Goal: Task Accomplishment & Management: Use online tool/utility

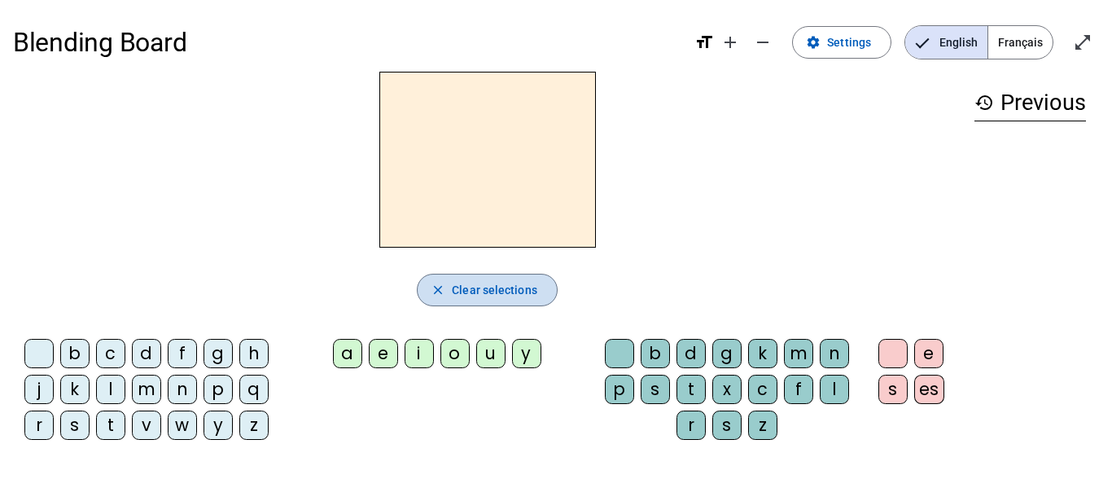
click at [488, 289] on span "Clear selections" at bounding box center [494, 290] width 85 height 20
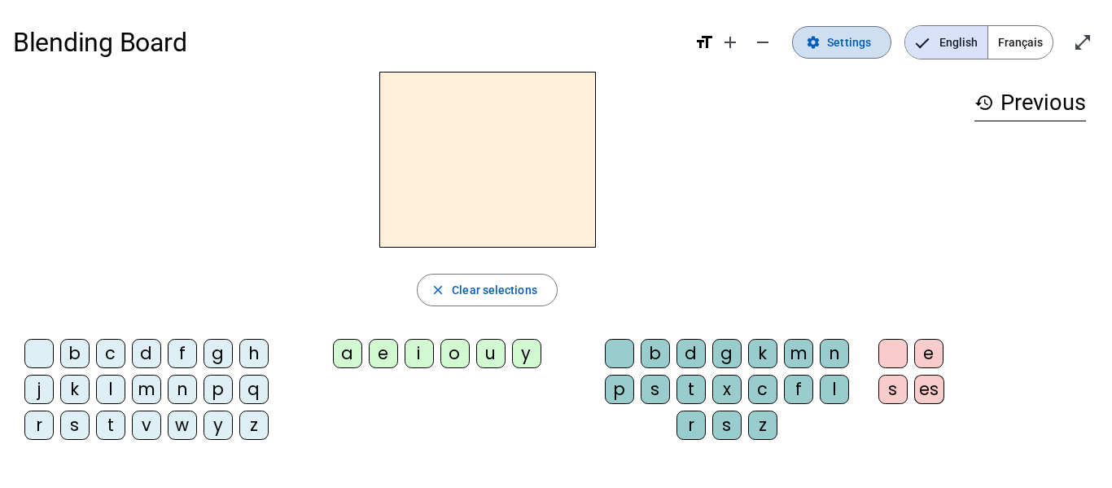
click at [839, 43] on span "Settings" at bounding box center [849, 43] width 44 height 20
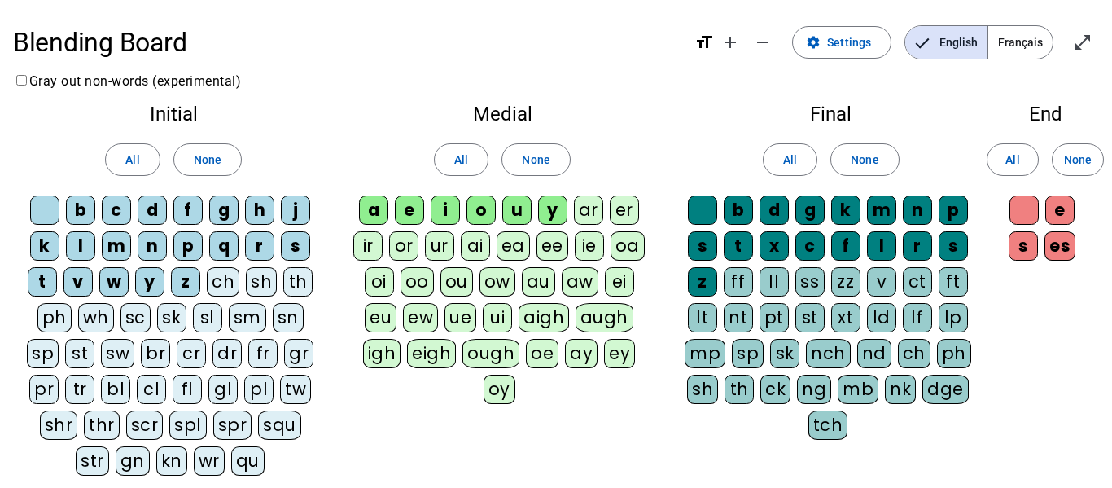
click at [1040, 42] on span "Français" at bounding box center [1020, 42] width 64 height 33
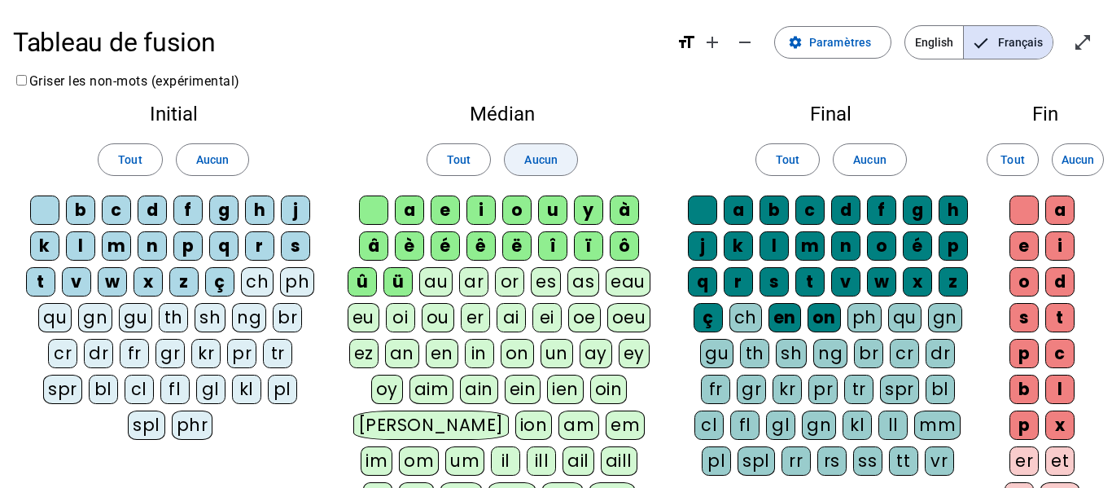
click at [560, 170] on span at bounding box center [541, 159] width 72 height 39
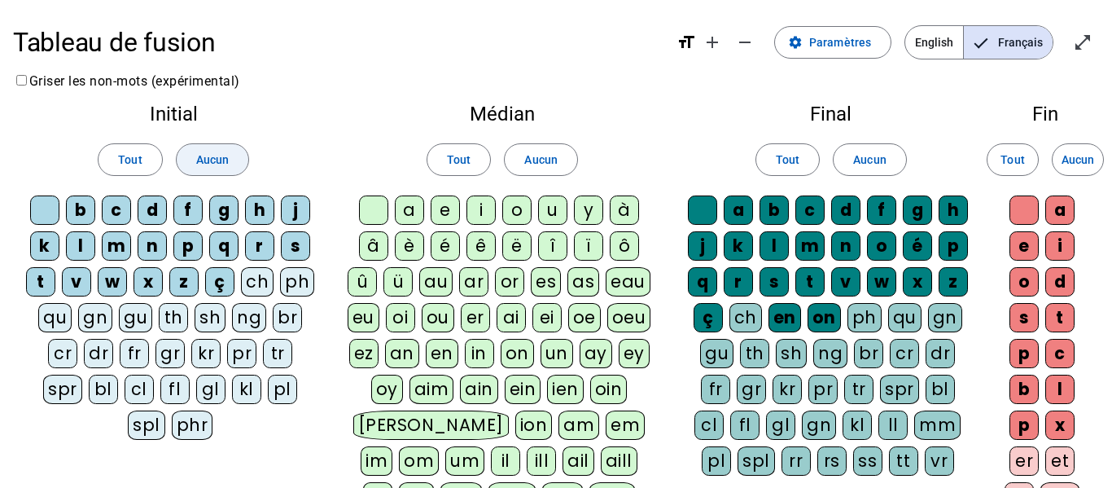
click at [208, 160] on span "Aucun" at bounding box center [212, 160] width 33 height 20
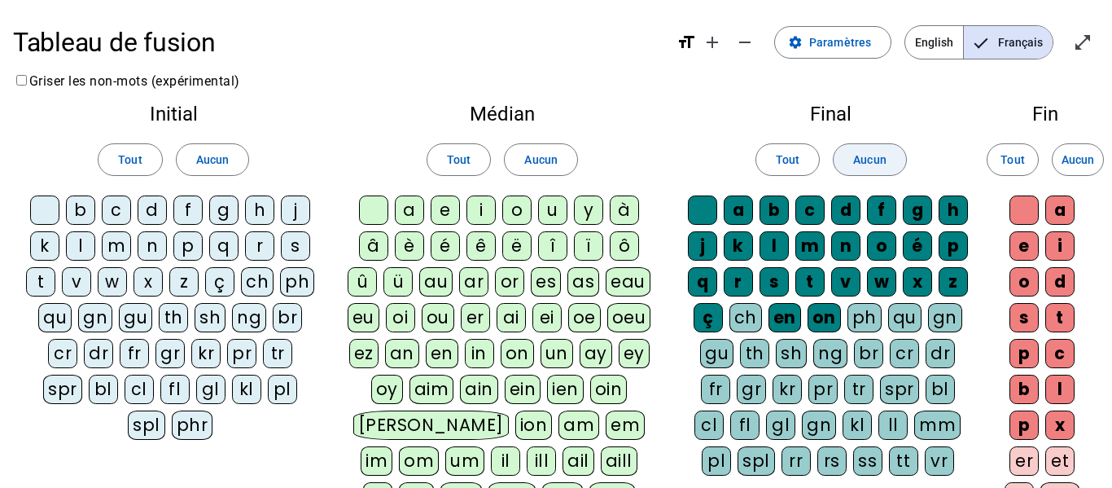
click at [888, 165] on span at bounding box center [870, 159] width 72 height 39
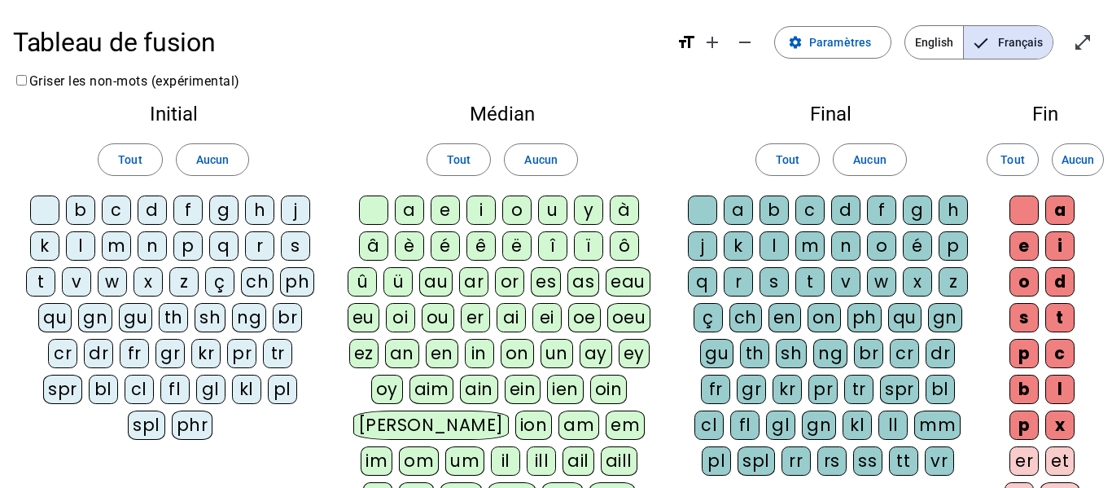
click at [149, 217] on div "d" at bounding box center [152, 209] width 29 height 29
click at [291, 209] on div "j" at bounding box center [295, 209] width 29 height 29
click at [87, 247] on div "l" at bounding box center [80, 245] width 29 height 29
click at [116, 247] on div "m" at bounding box center [116, 245] width 29 height 29
click at [48, 286] on div "t" at bounding box center [40, 281] width 29 height 29
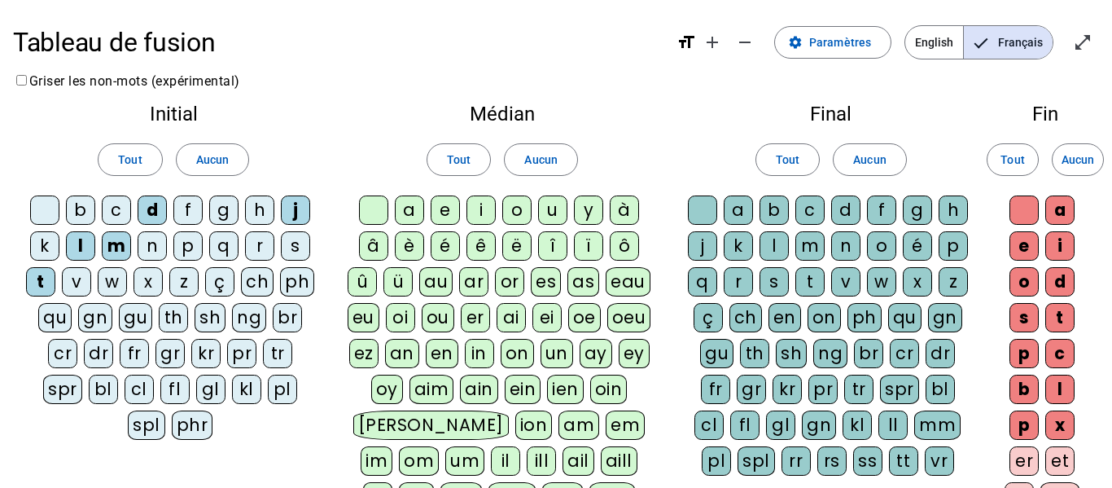
click at [422, 213] on div "a" at bounding box center [409, 209] width 29 height 29
click at [433, 213] on div "e" at bounding box center [445, 209] width 29 height 29
drag, startPoint x: 488, startPoint y: 212, endPoint x: 527, endPoint y: 212, distance: 39.1
click at [488, 212] on div "i" at bounding box center [480, 209] width 29 height 29
click at [529, 212] on div "o" at bounding box center [516, 209] width 29 height 29
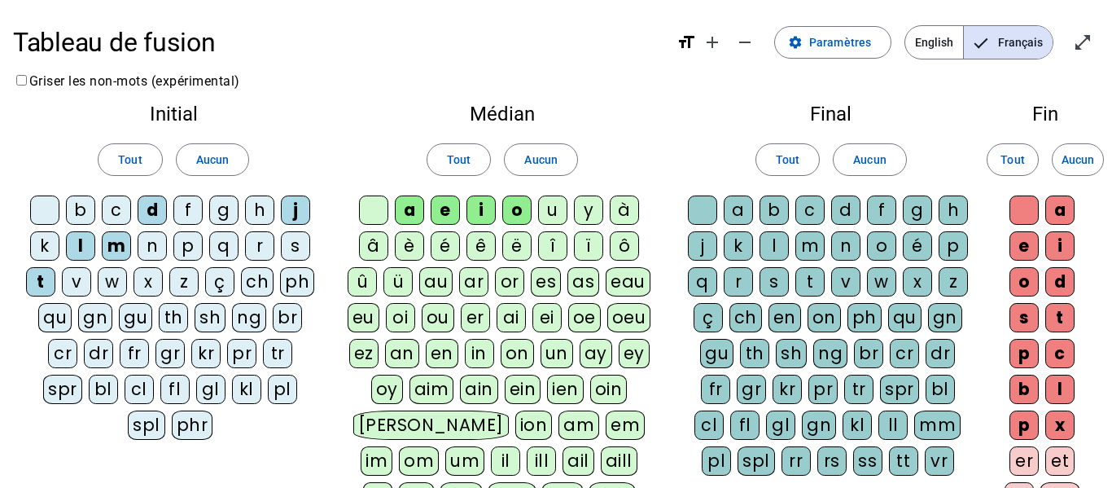
click at [554, 215] on div "u" at bounding box center [552, 209] width 29 height 29
click at [733, 212] on div "a" at bounding box center [738, 209] width 29 height 29
click at [768, 217] on div "b" at bounding box center [773, 209] width 29 height 29
click at [786, 204] on div "b" at bounding box center [773, 209] width 29 height 29
click at [853, 212] on div "d" at bounding box center [845, 209] width 29 height 29
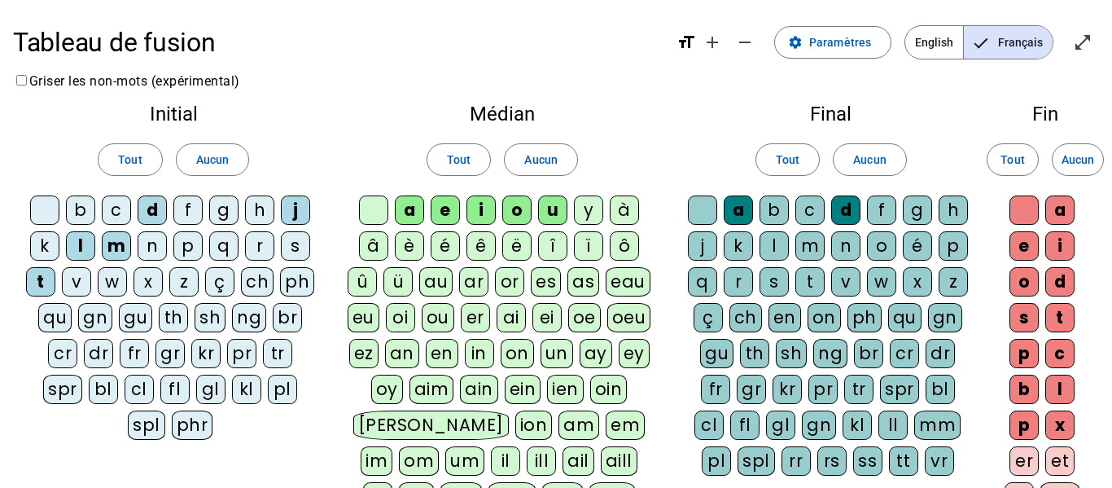
click at [707, 248] on div "j" at bounding box center [702, 245] width 29 height 29
click at [771, 248] on div "l" at bounding box center [773, 245] width 29 height 29
click at [821, 248] on div "m" at bounding box center [809, 245] width 29 height 29
click at [875, 246] on div "o" at bounding box center [881, 245] width 29 height 29
click at [821, 282] on div "t" at bounding box center [809, 281] width 29 height 29
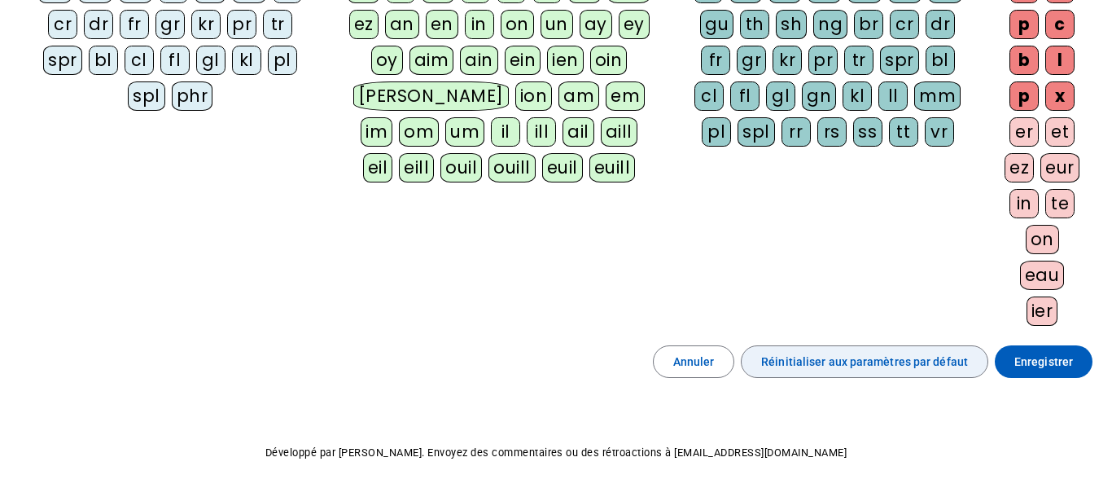
scroll to position [341, 0]
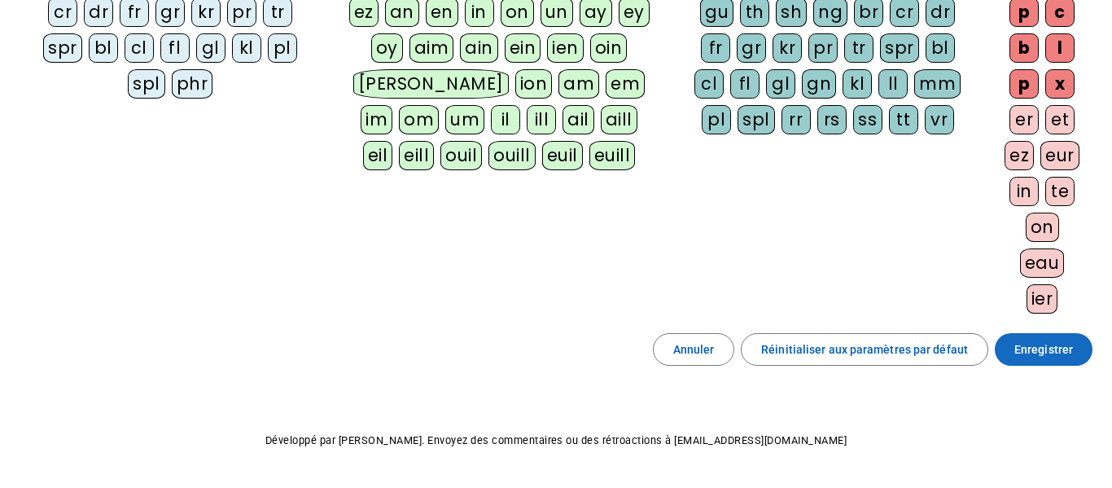
click at [1018, 348] on span "Enregistrer" at bounding box center [1043, 349] width 59 height 20
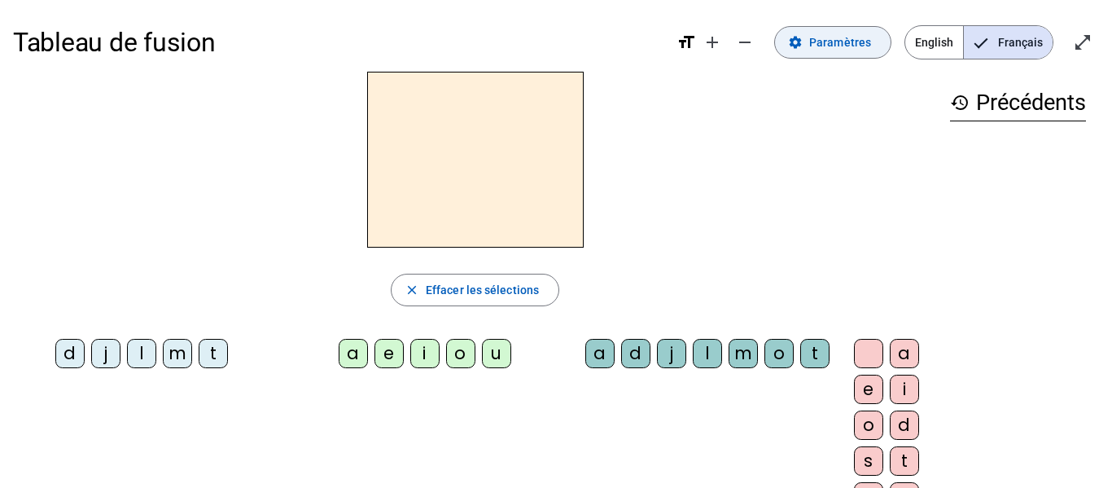
click at [798, 47] on mat-icon "settings" at bounding box center [795, 42] width 15 height 15
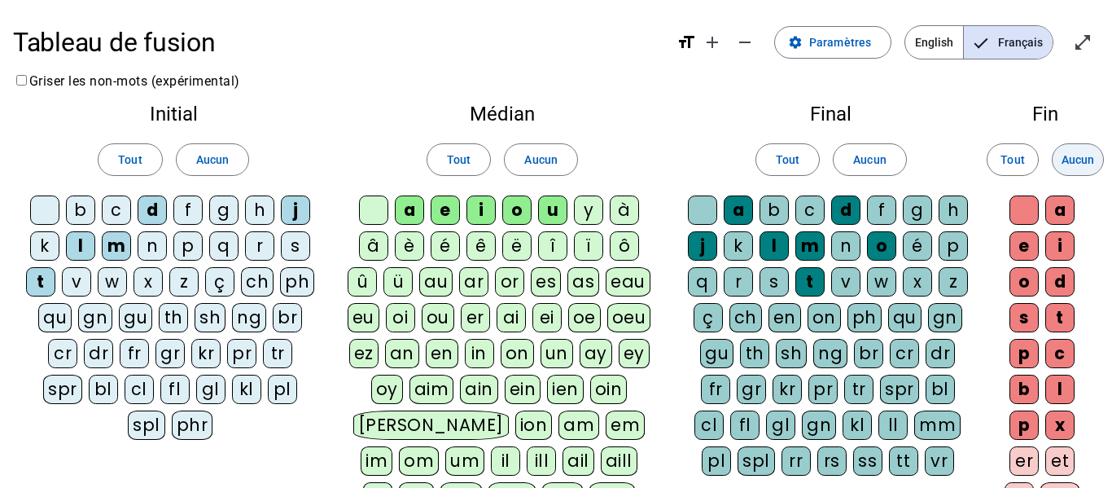
click at [1061, 152] on span "Aucun" at bounding box center [1077, 160] width 33 height 20
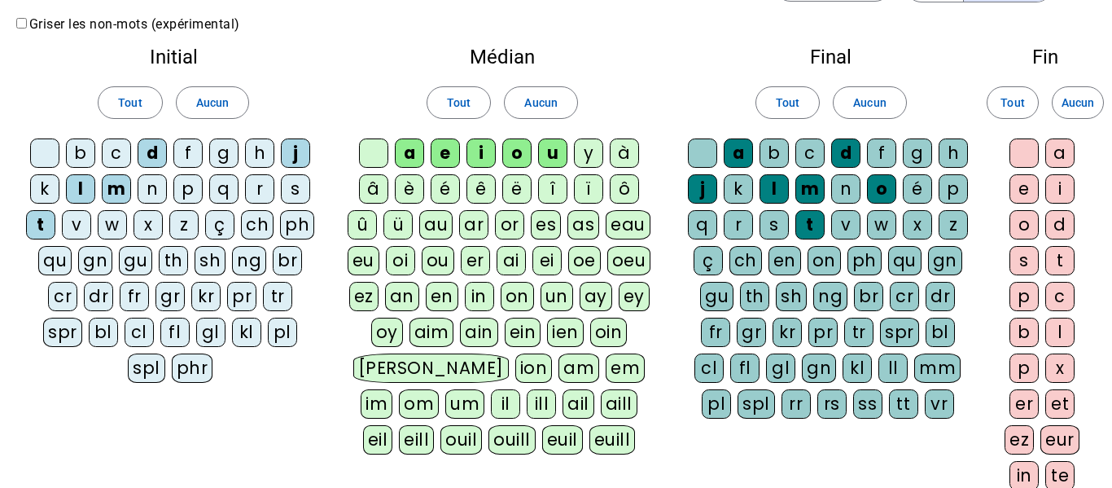
scroll to position [390, 0]
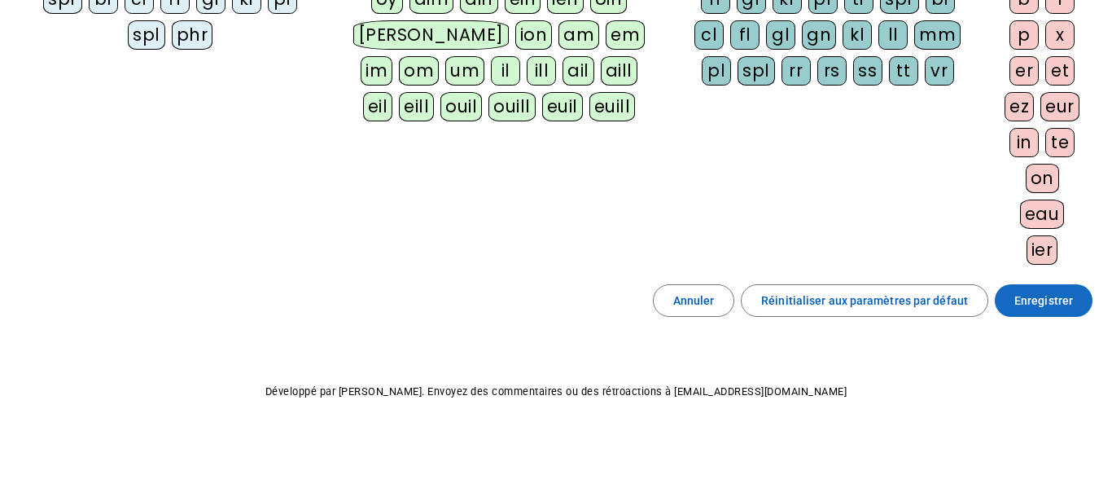
click at [1019, 304] on span "Enregistrer" at bounding box center [1043, 301] width 59 height 20
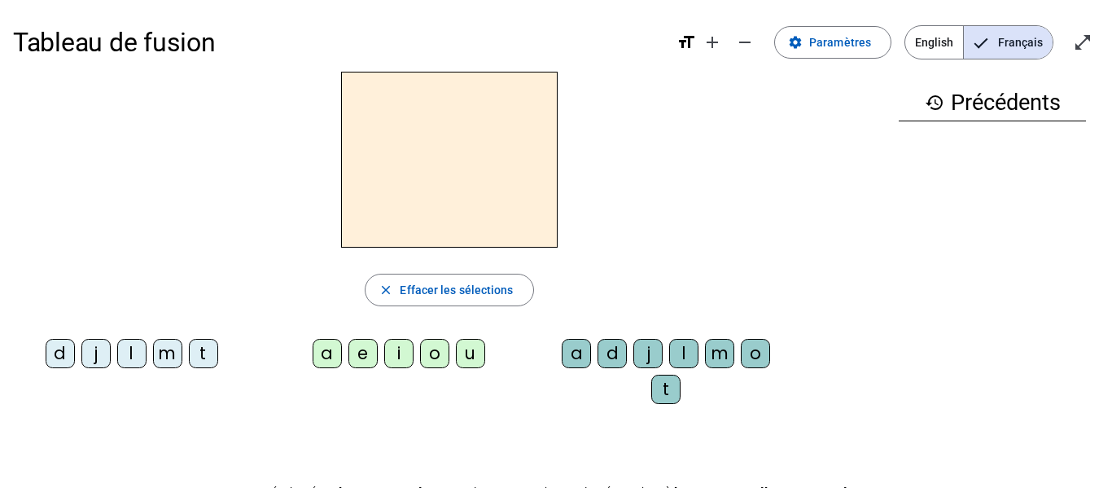
click at [395, 355] on div "i" at bounding box center [398, 353] width 29 height 29
click at [676, 354] on div "l" at bounding box center [683, 353] width 29 height 29
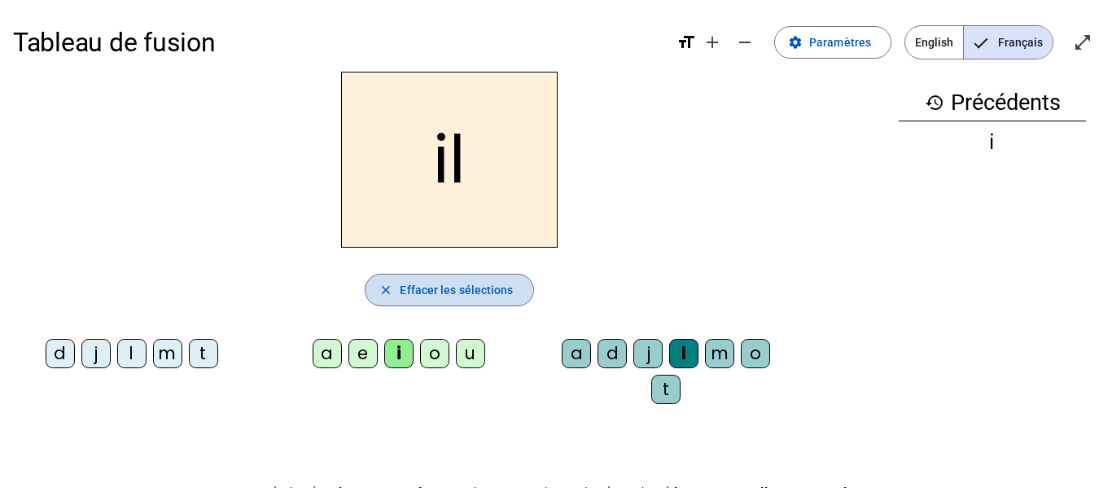
click at [386, 288] on mat-icon "close" at bounding box center [386, 289] width 15 height 15
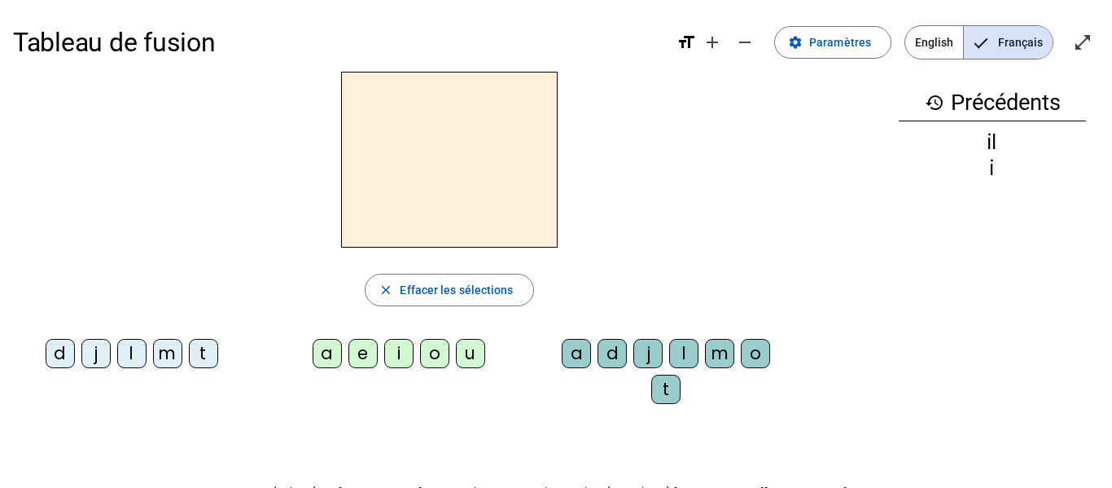
click at [724, 352] on div "m" at bounding box center [719, 353] width 29 height 29
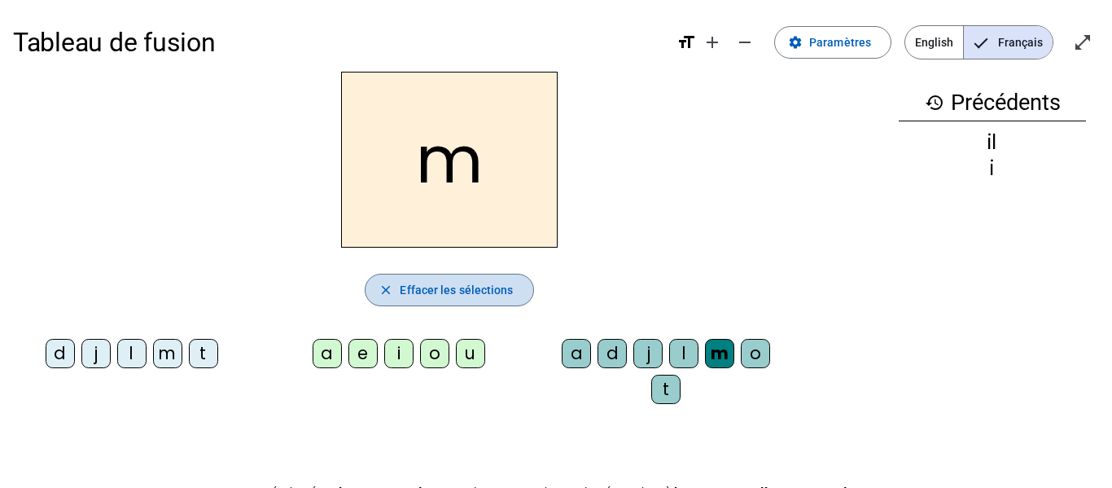
click at [392, 303] on span "button" at bounding box center [448, 289] width 167 height 39
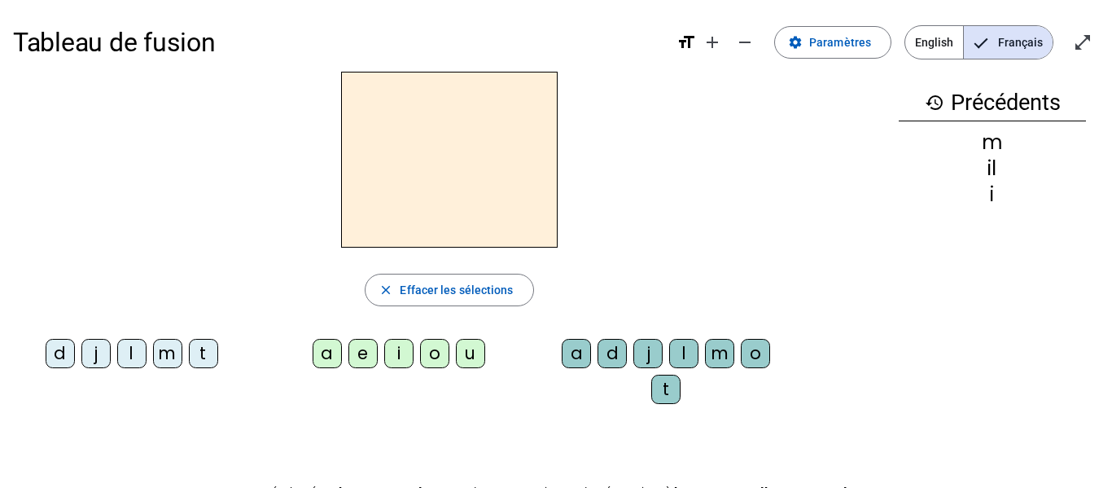
click at [156, 361] on div "m" at bounding box center [167, 353] width 29 height 29
click at [392, 361] on div "i" at bounding box center [398, 353] width 29 height 29
click at [681, 351] on div "l" at bounding box center [683, 353] width 29 height 29
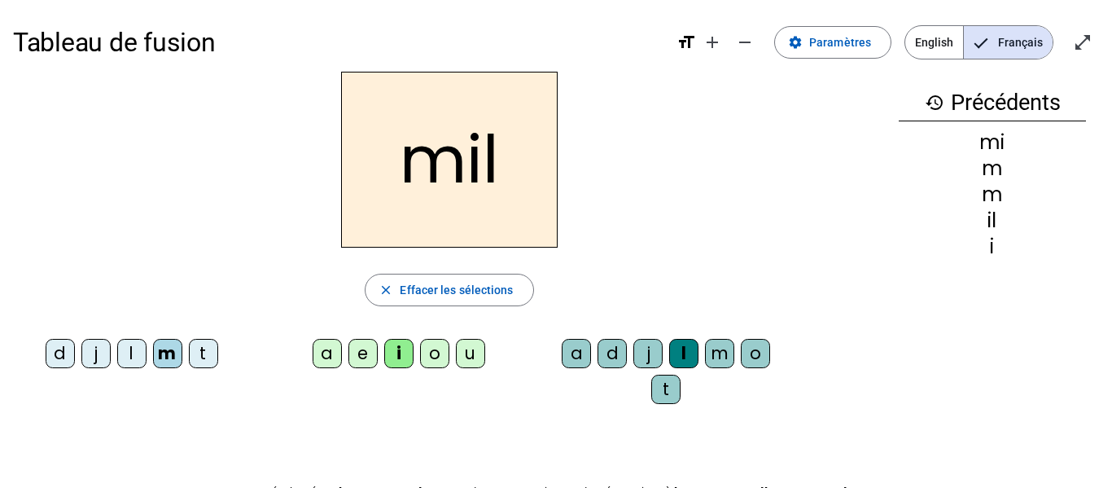
click at [390, 358] on div "i" at bounding box center [398, 353] width 29 height 29
click at [387, 288] on mat-icon "close" at bounding box center [386, 289] width 15 height 15
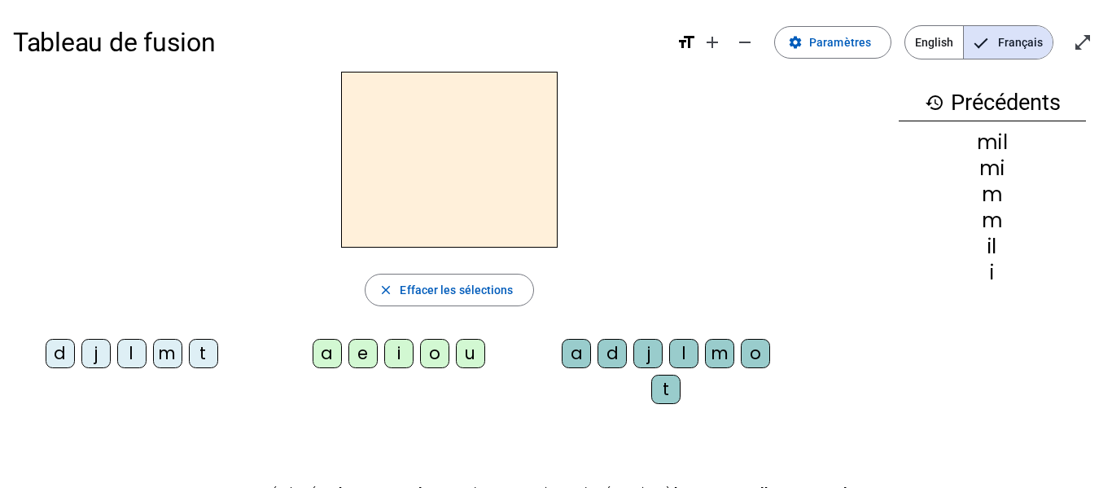
drag, startPoint x: 162, startPoint y: 358, endPoint x: 274, endPoint y: 354, distance: 112.4
click at [164, 358] on div "m" at bounding box center [167, 353] width 29 height 29
click at [328, 363] on div "a" at bounding box center [327, 353] width 29 height 29
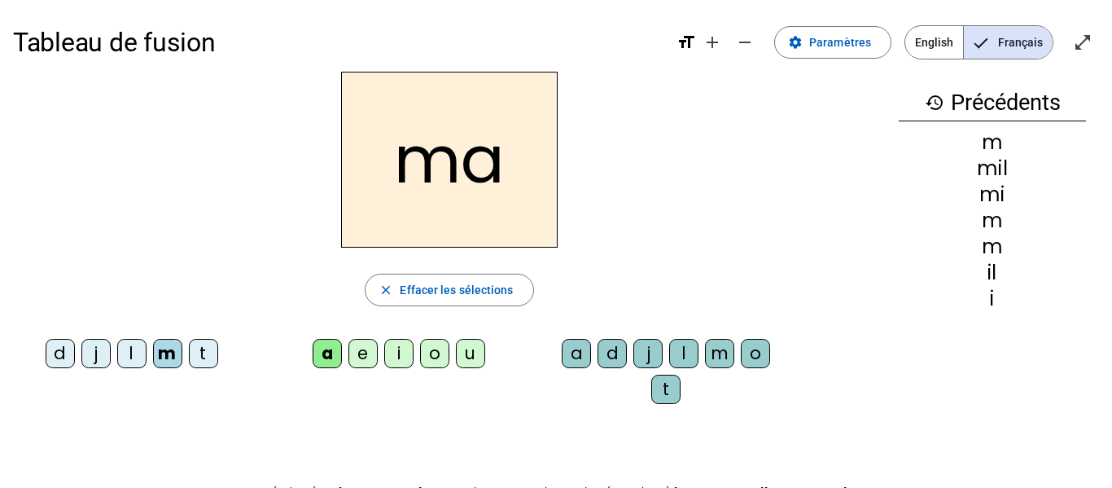
click at [687, 352] on div "l" at bounding box center [683, 353] width 29 height 29
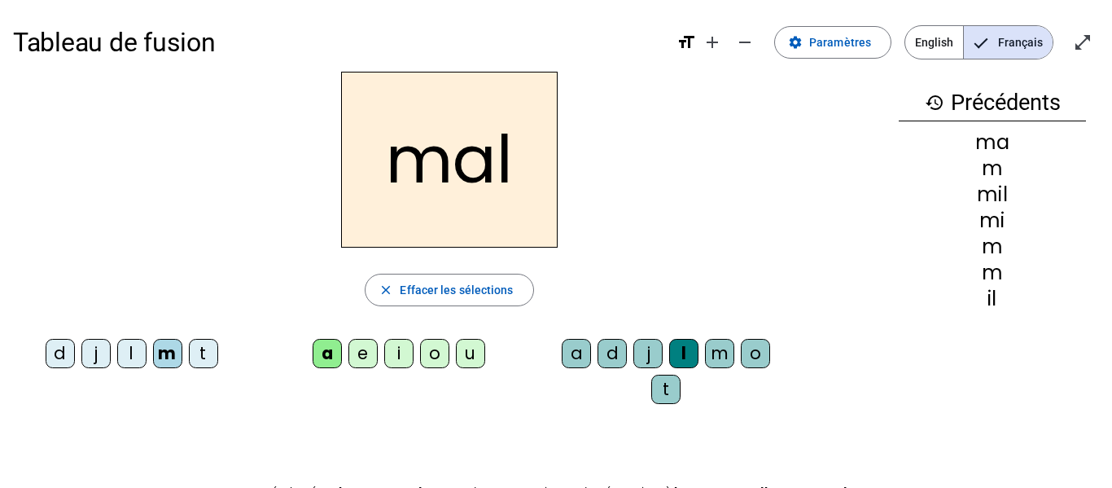
click at [691, 363] on div "l" at bounding box center [683, 353] width 29 height 29
click at [482, 292] on span "Effacer les sélections" at bounding box center [456, 290] width 113 height 20
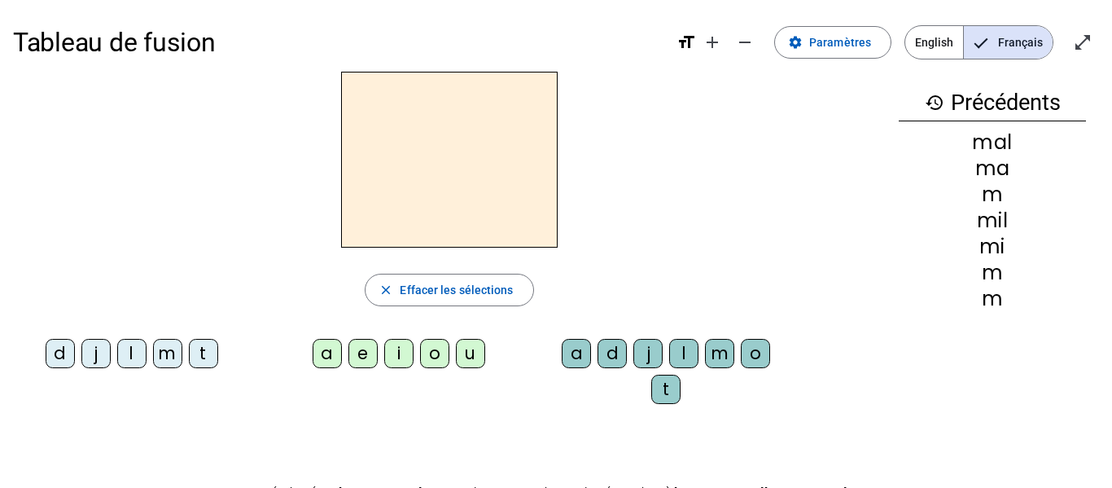
click at [160, 360] on div "m" at bounding box center [167, 353] width 29 height 29
click at [322, 357] on div "a" at bounding box center [327, 353] width 29 height 29
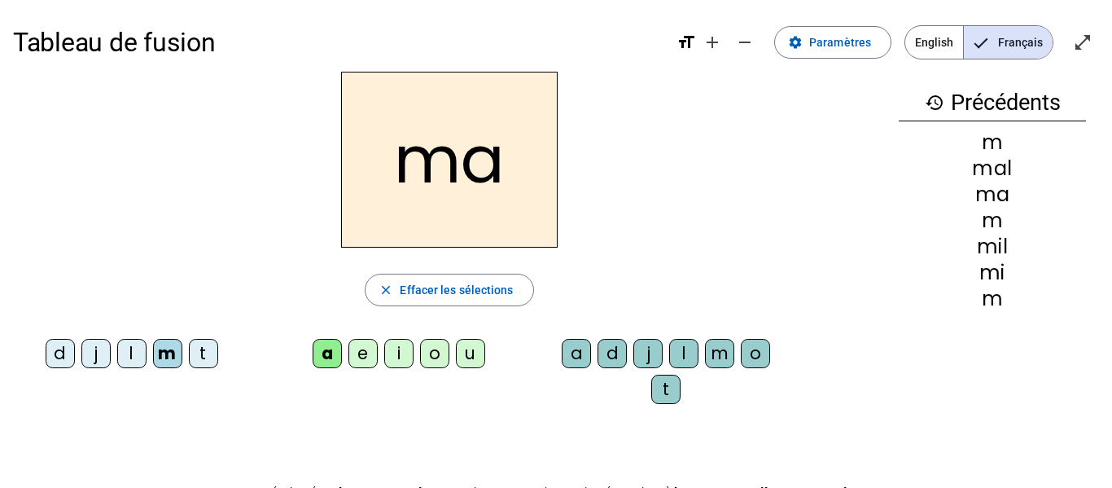
drag, startPoint x: 173, startPoint y: 348, endPoint x: 151, endPoint y: 350, distance: 22.0
click at [155, 350] on div "m" at bounding box center [167, 353] width 29 height 29
click at [142, 352] on div "l" at bounding box center [131, 353] width 29 height 29
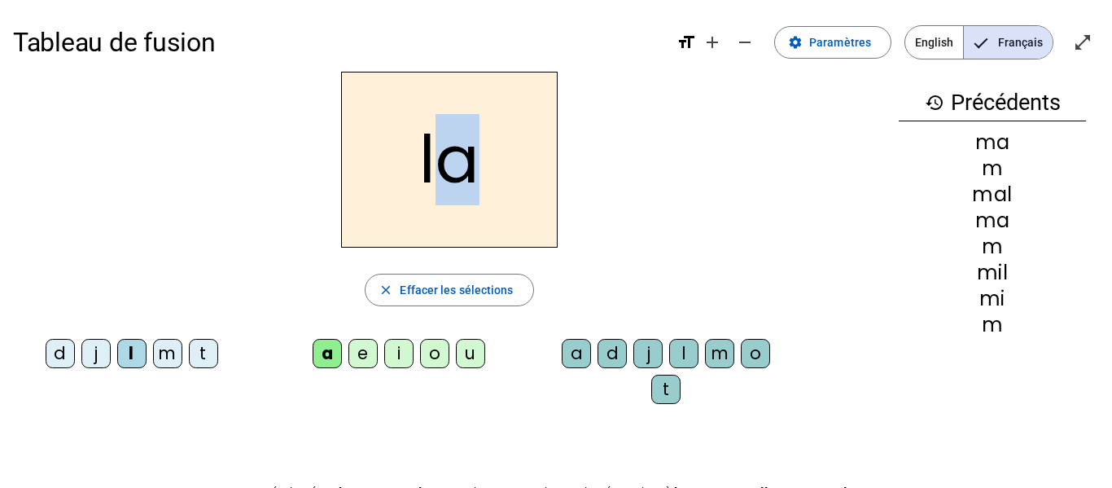
drag, startPoint x: 430, startPoint y: 165, endPoint x: 525, endPoint y: 171, distance: 95.4
click at [525, 171] on h2 "la" at bounding box center [449, 160] width 217 height 176
click at [473, 360] on div "u" at bounding box center [470, 353] width 29 height 29
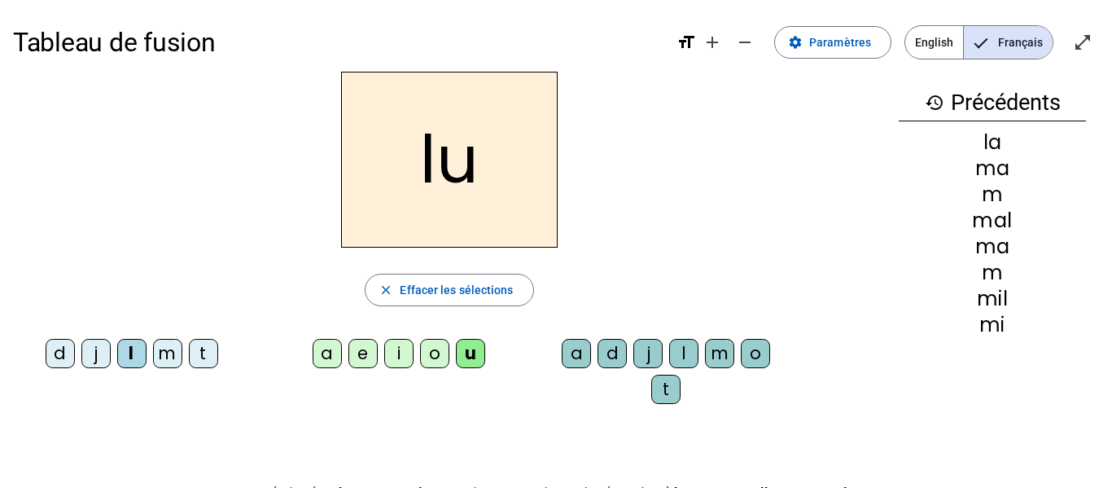
click at [63, 357] on div "d" at bounding box center [60, 353] width 29 height 29
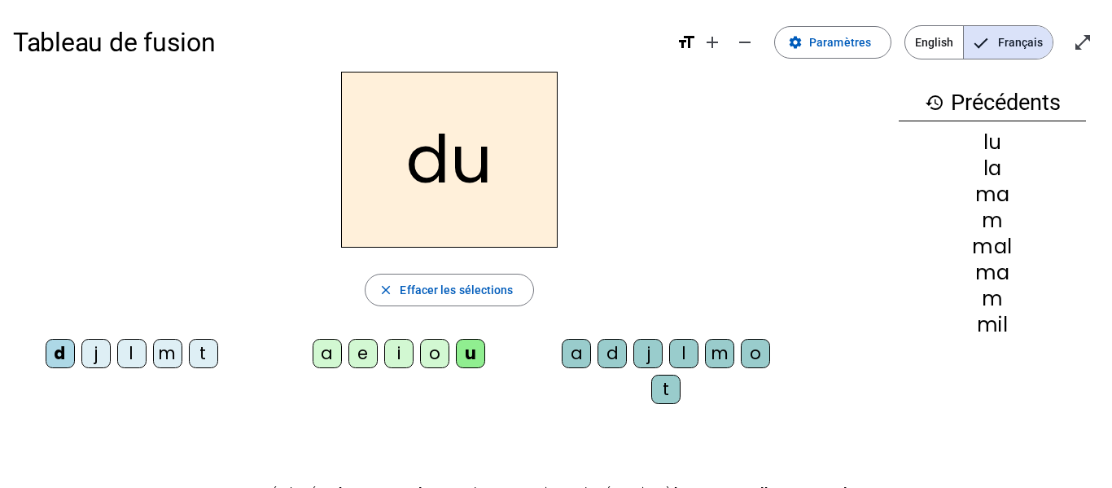
click at [205, 359] on div "t" at bounding box center [203, 353] width 29 height 29
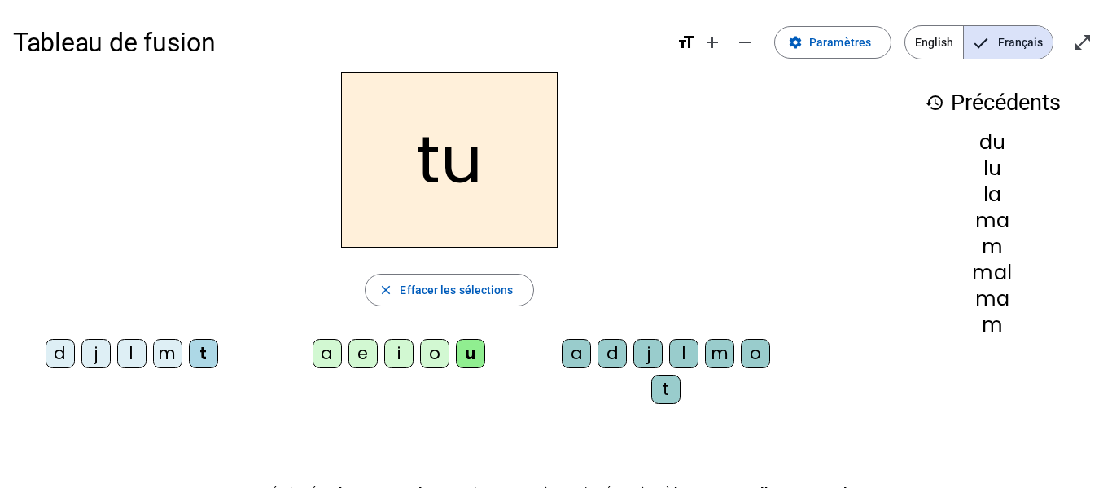
click at [372, 354] on div "e" at bounding box center [362, 353] width 29 height 29
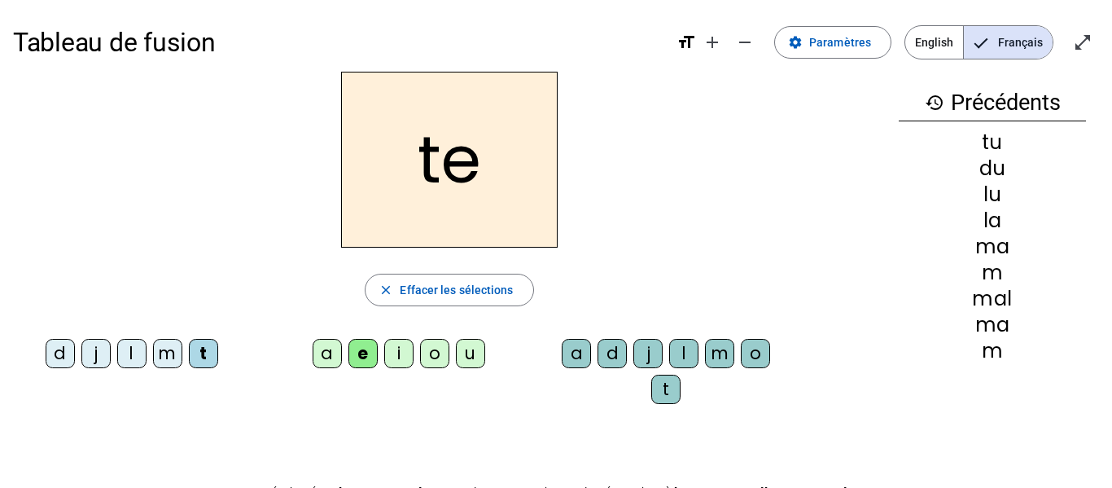
click at [77, 358] on letter-bubble "d" at bounding box center [64, 357] width 36 height 36
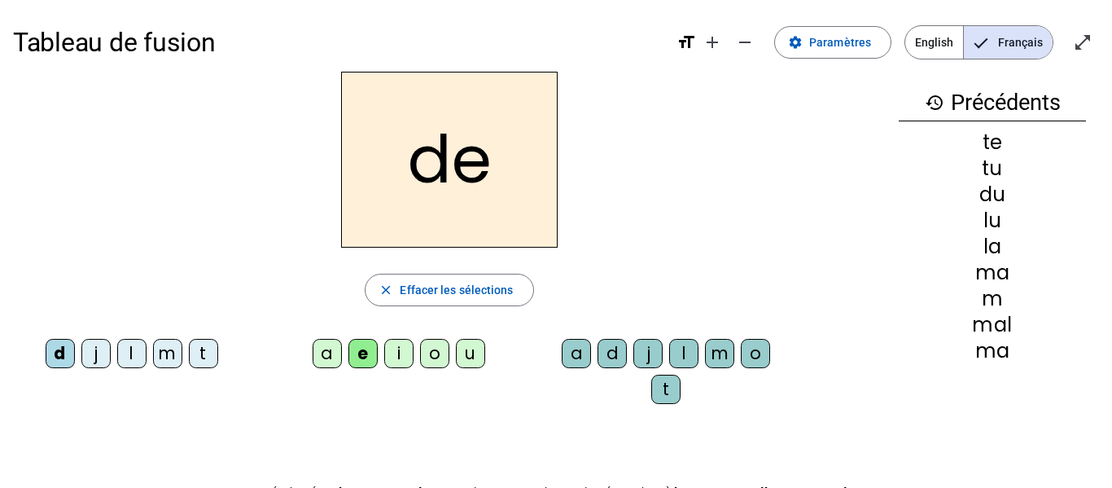
click at [70, 356] on div "d" at bounding box center [60, 353] width 29 height 29
click at [89, 355] on div "j" at bounding box center [95, 353] width 29 height 29
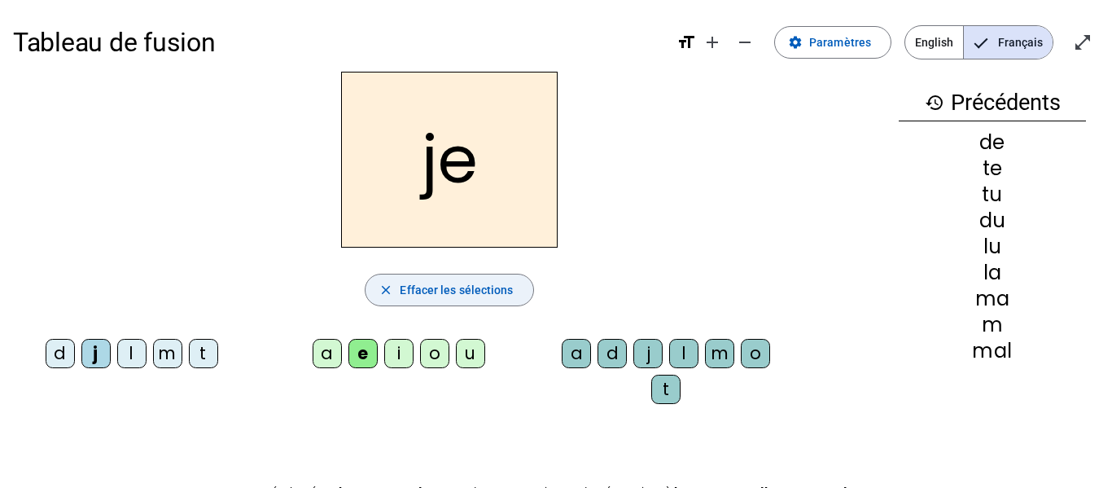
click at [423, 300] on span "button" at bounding box center [448, 289] width 167 height 39
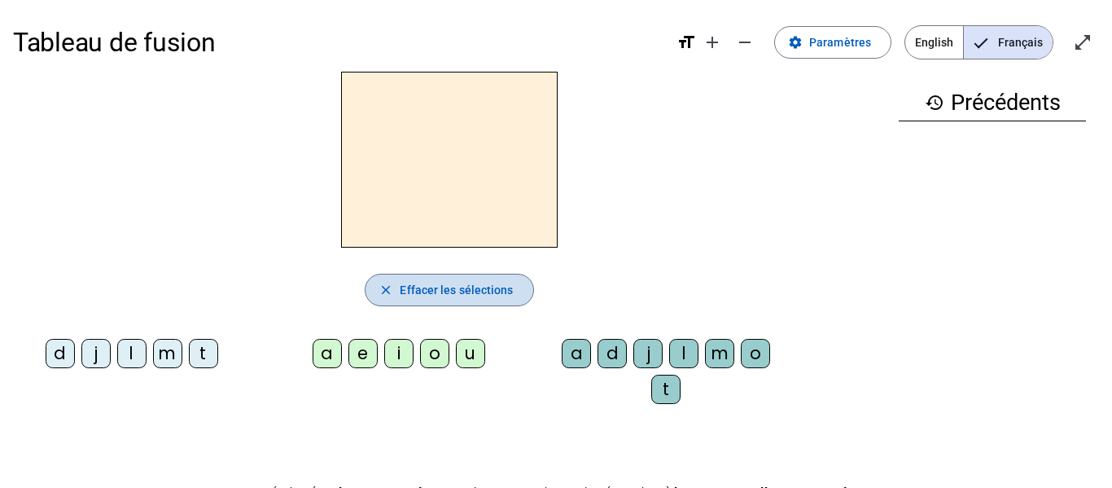
click at [511, 284] on span "Effacer les sélections" at bounding box center [456, 290] width 113 height 20
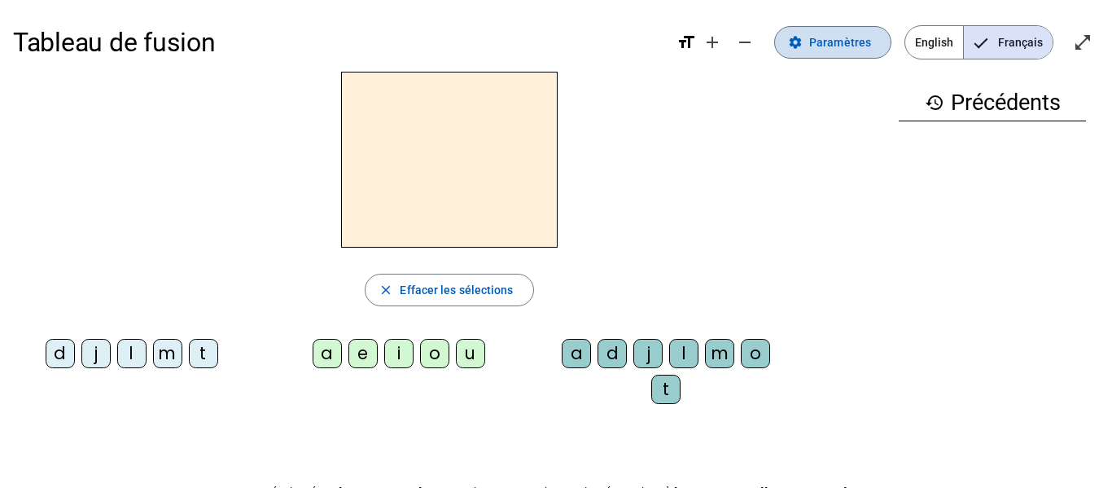
click at [846, 45] on span "Paramètres" at bounding box center [840, 43] width 62 height 20
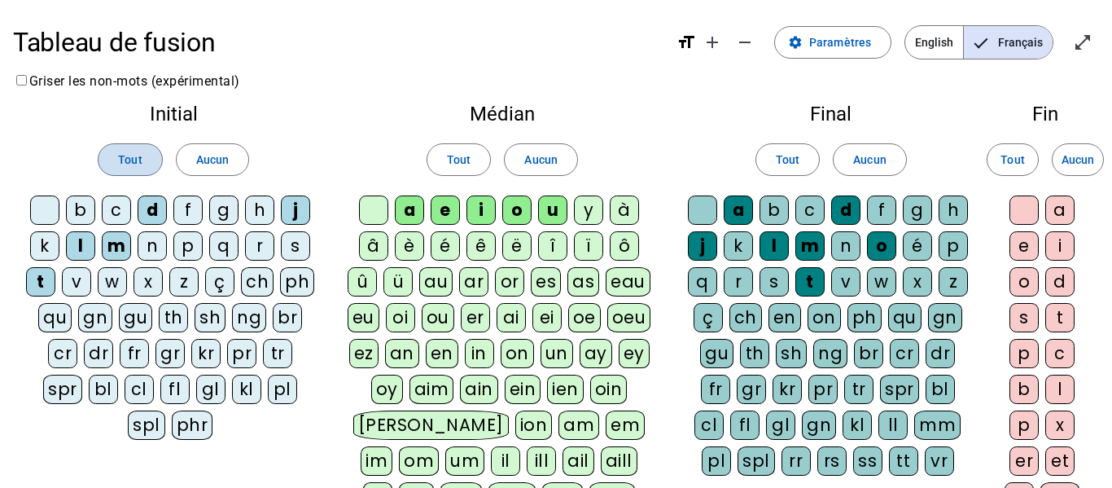
click at [116, 166] on span at bounding box center [129, 159] width 63 height 39
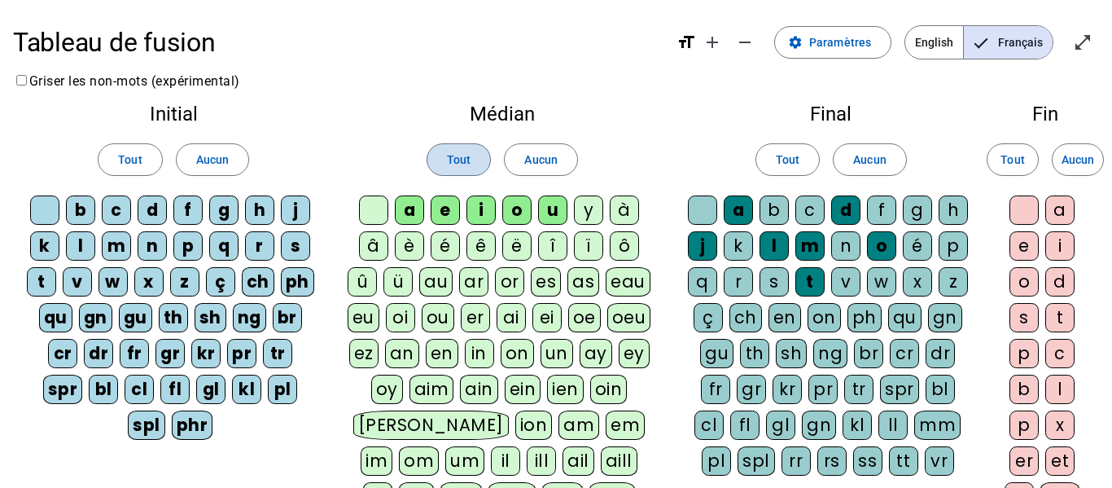
click at [461, 164] on span "Tout" at bounding box center [459, 160] width 24 height 20
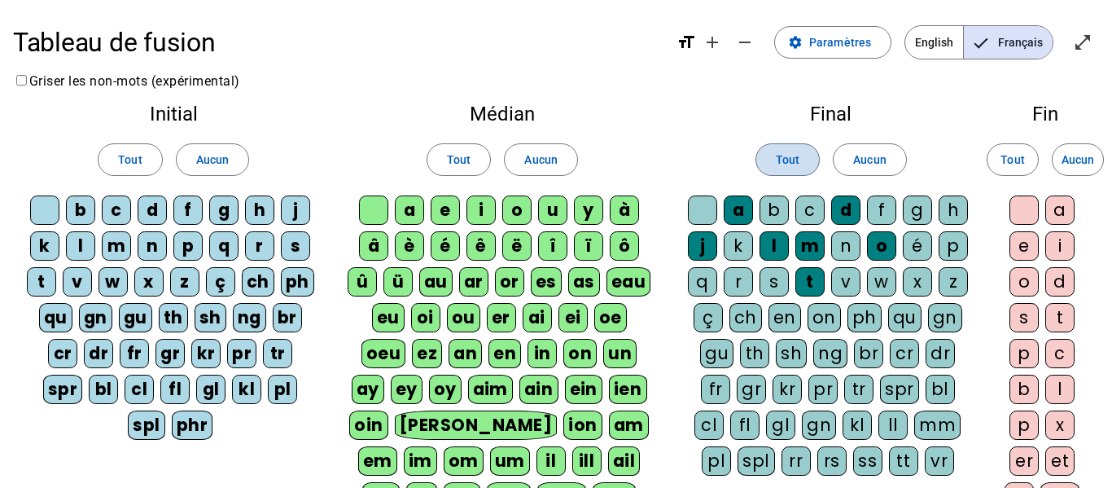
click at [804, 164] on span at bounding box center [787, 159] width 63 height 39
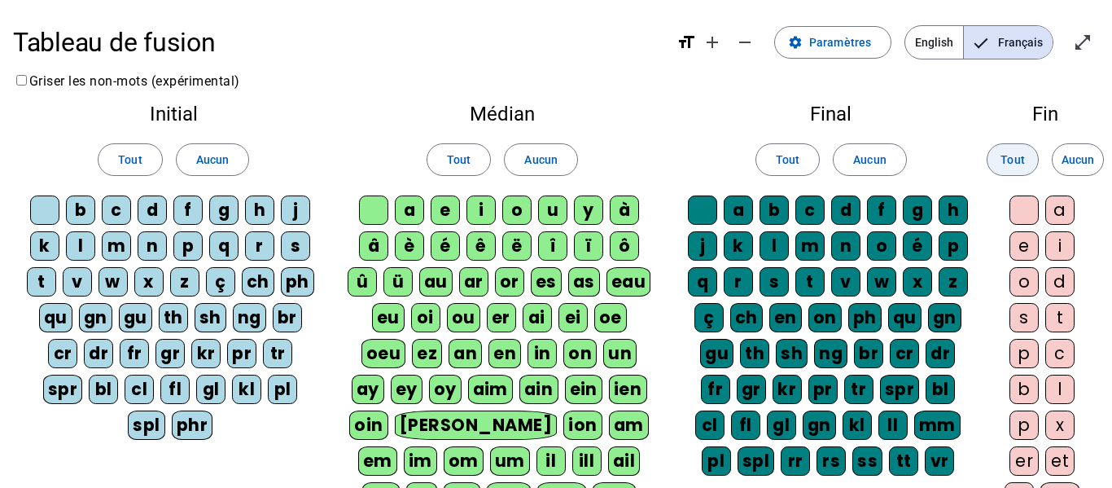
click at [990, 165] on span at bounding box center [1012, 159] width 50 height 39
